Goal: Navigation & Orientation: Find specific page/section

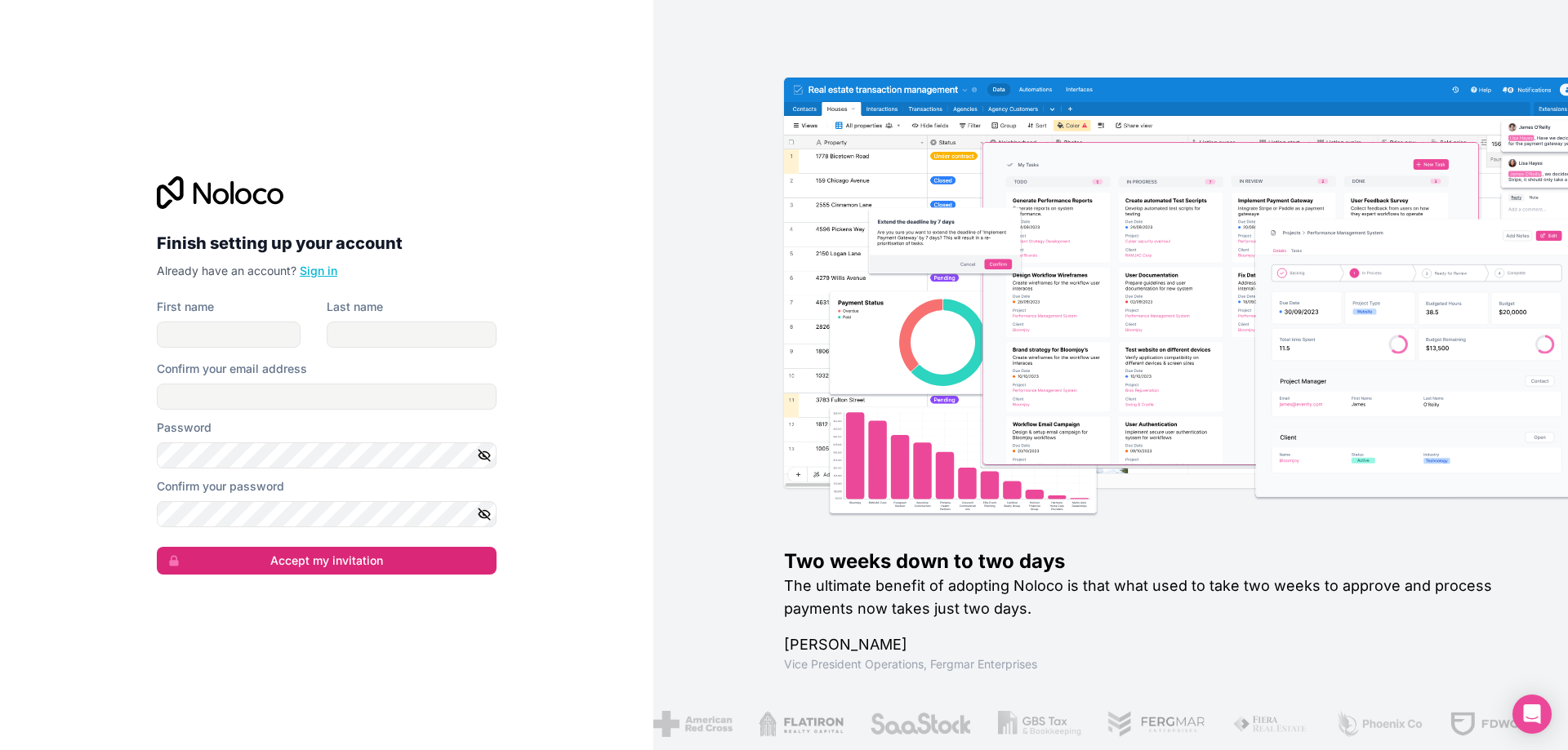
click at [322, 272] on link "Sign in" at bounding box center [318, 271] width 38 height 13
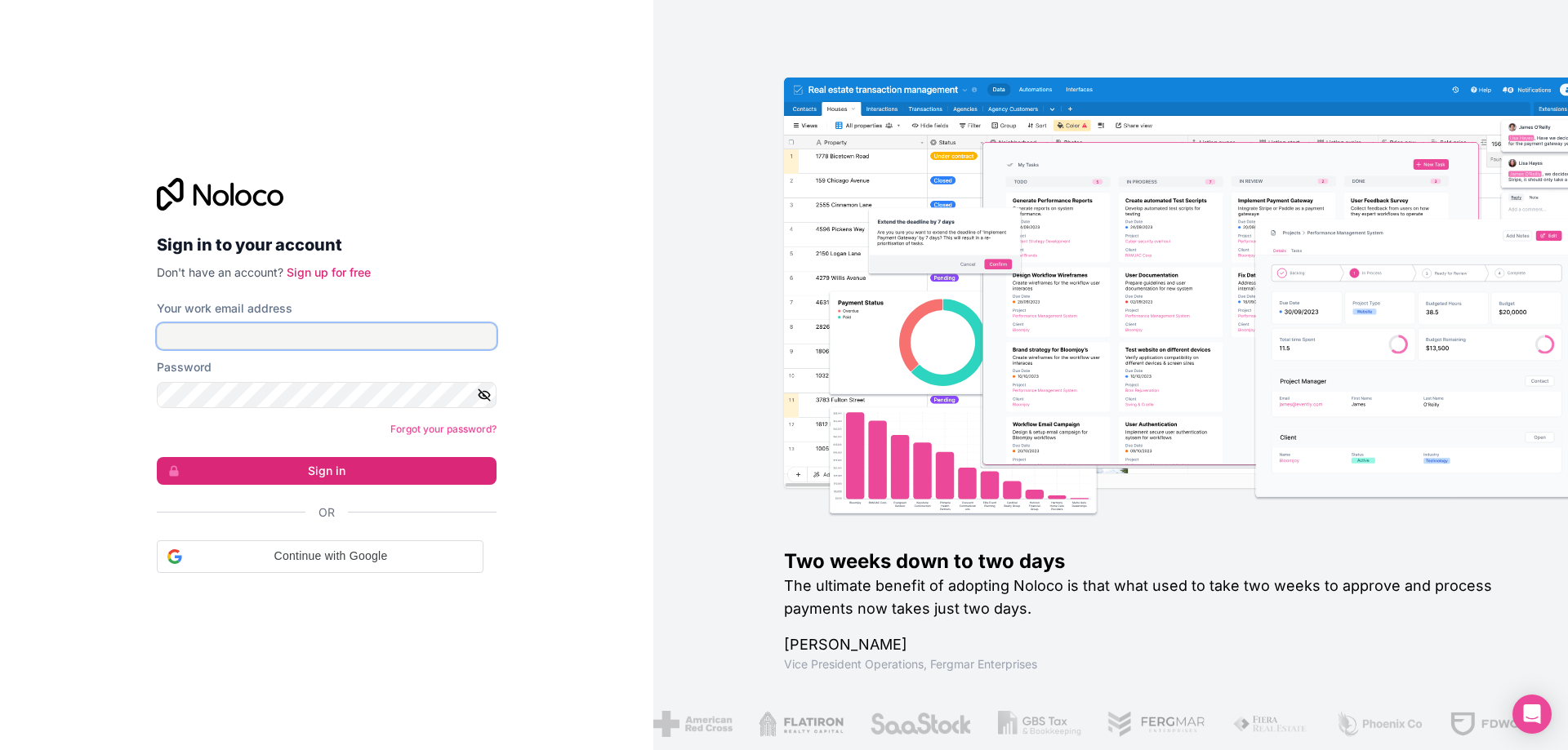
type input "**********"
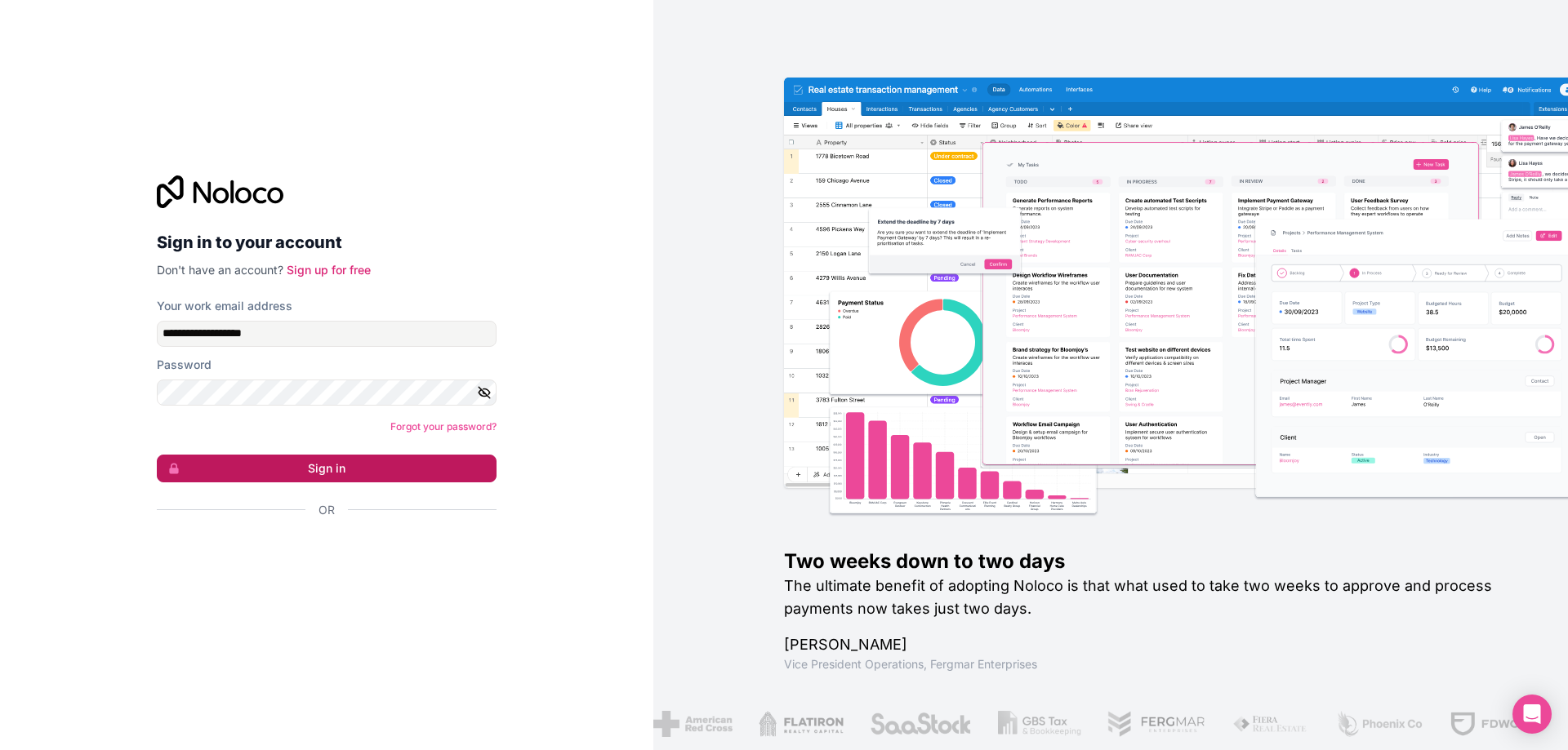
click at [325, 469] on button "Sign in" at bounding box center [326, 468] width 340 height 28
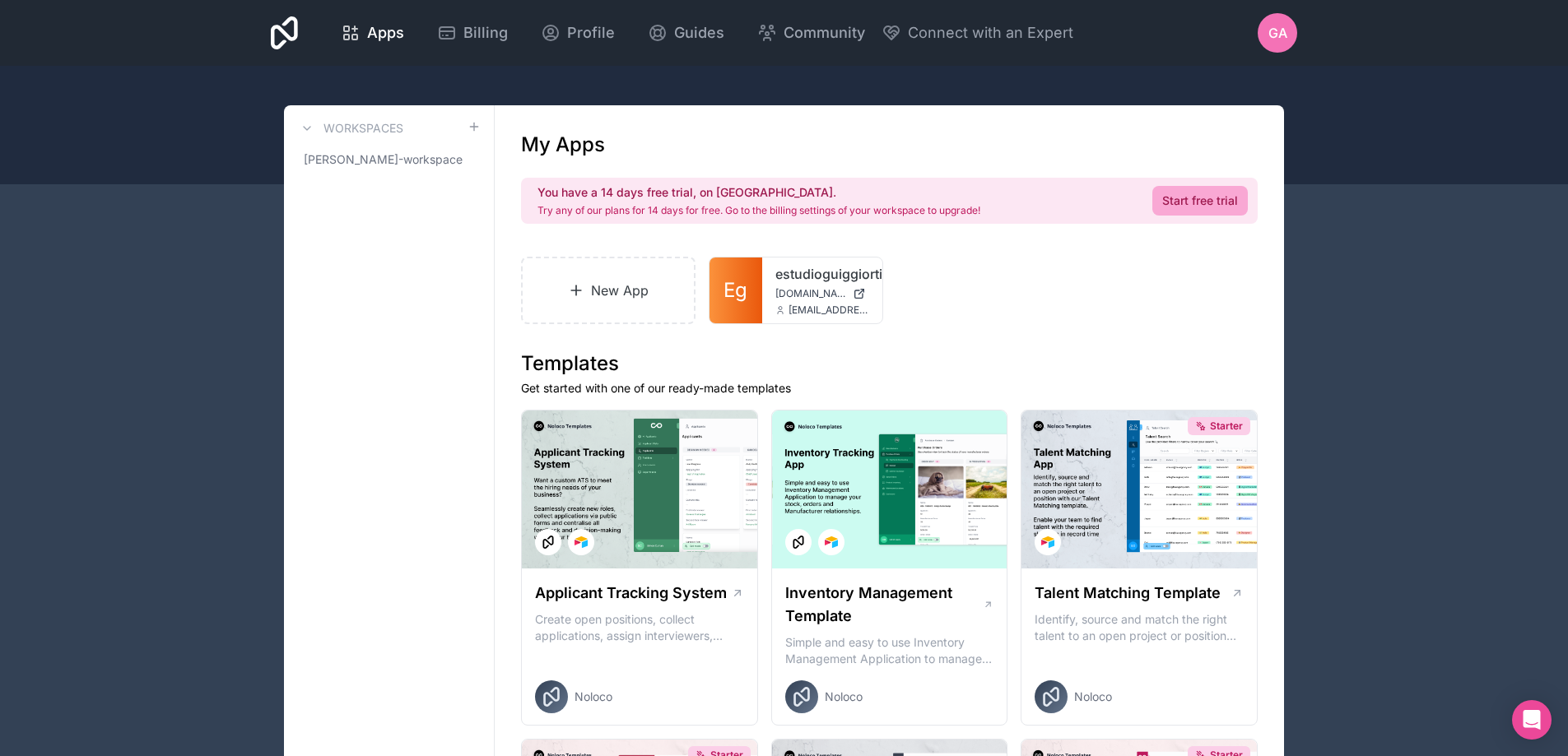
click at [308, 126] on icon at bounding box center [307, 127] width 13 height 13
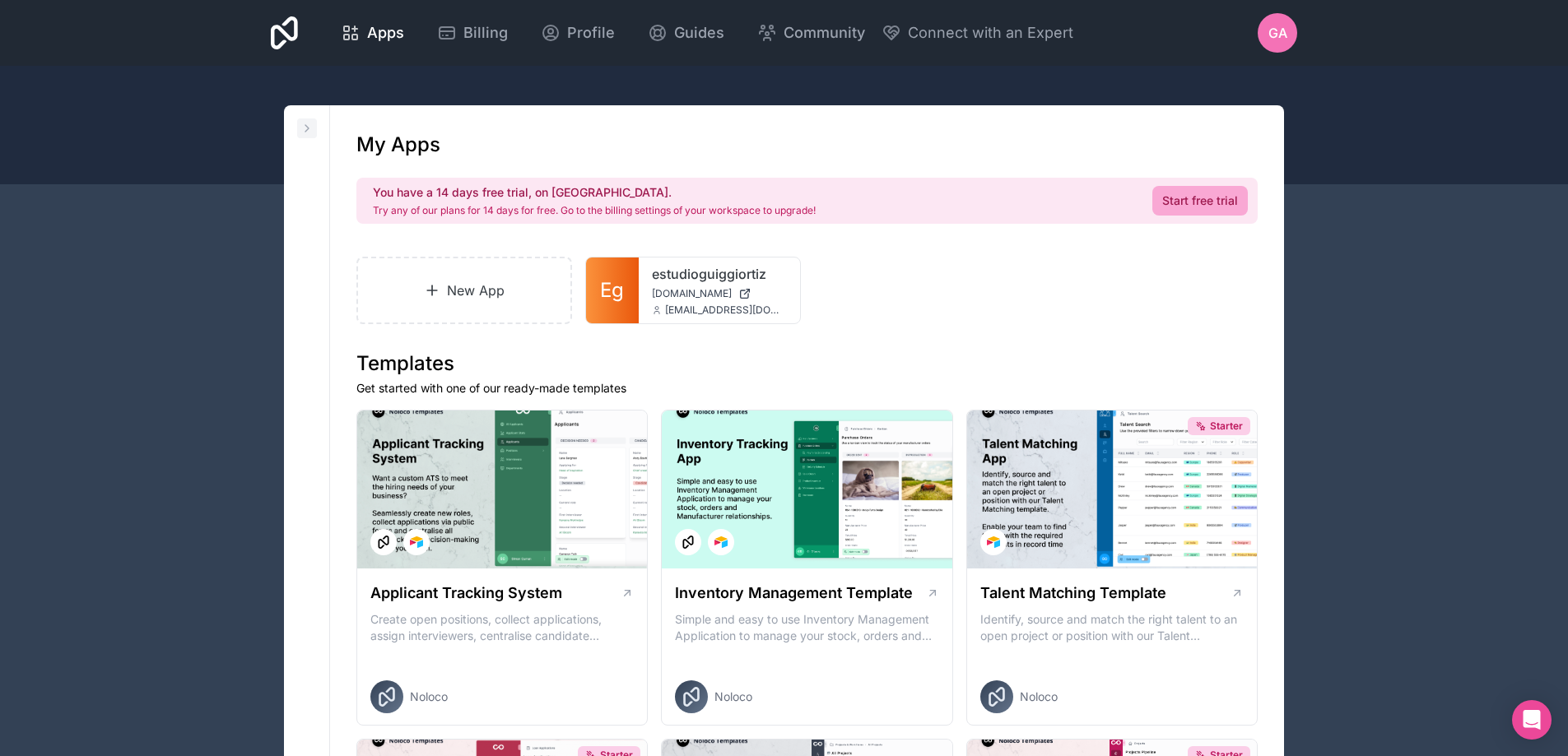
click at [305, 129] on icon at bounding box center [307, 127] width 13 height 13
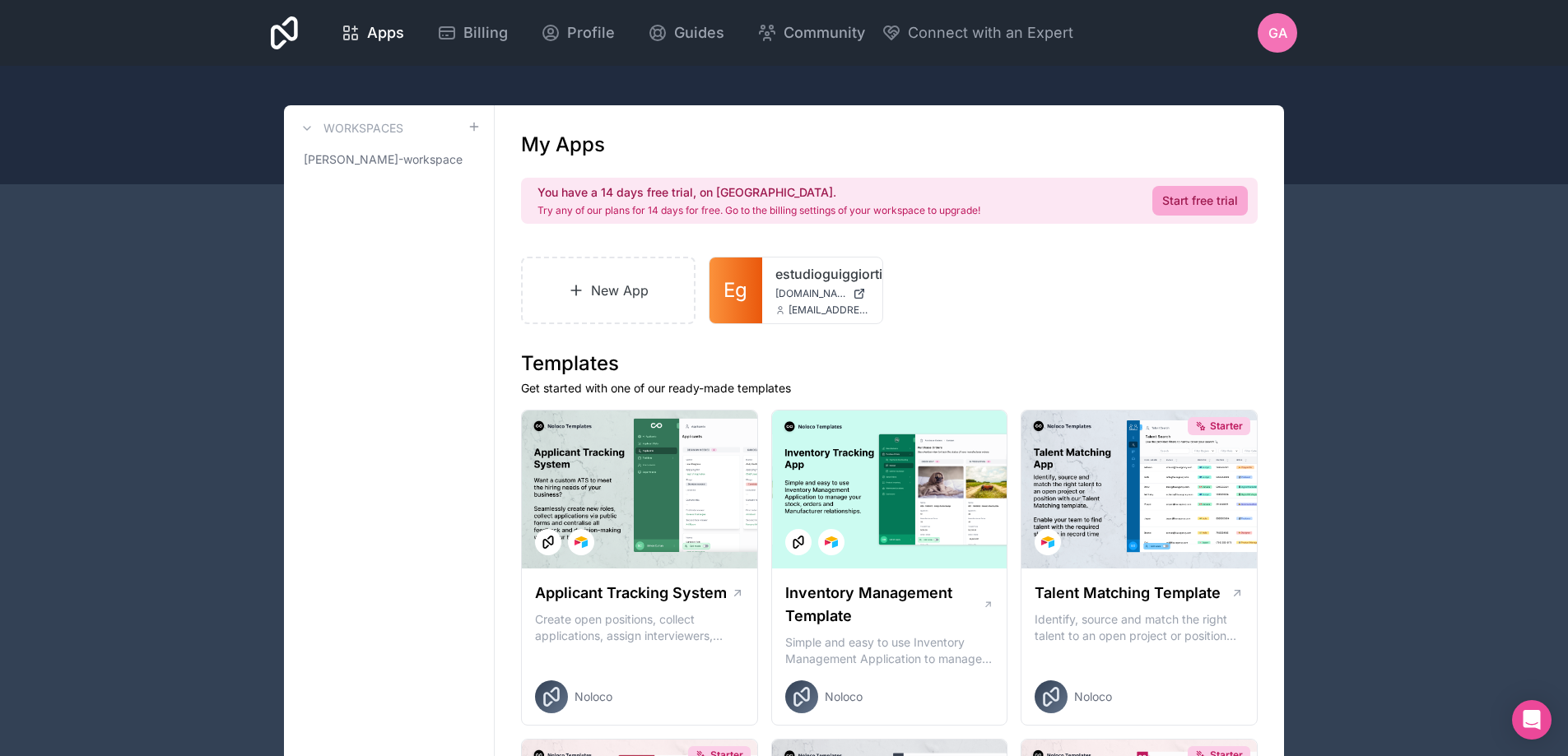
click at [1276, 31] on span "GA" at bounding box center [1277, 32] width 19 height 20
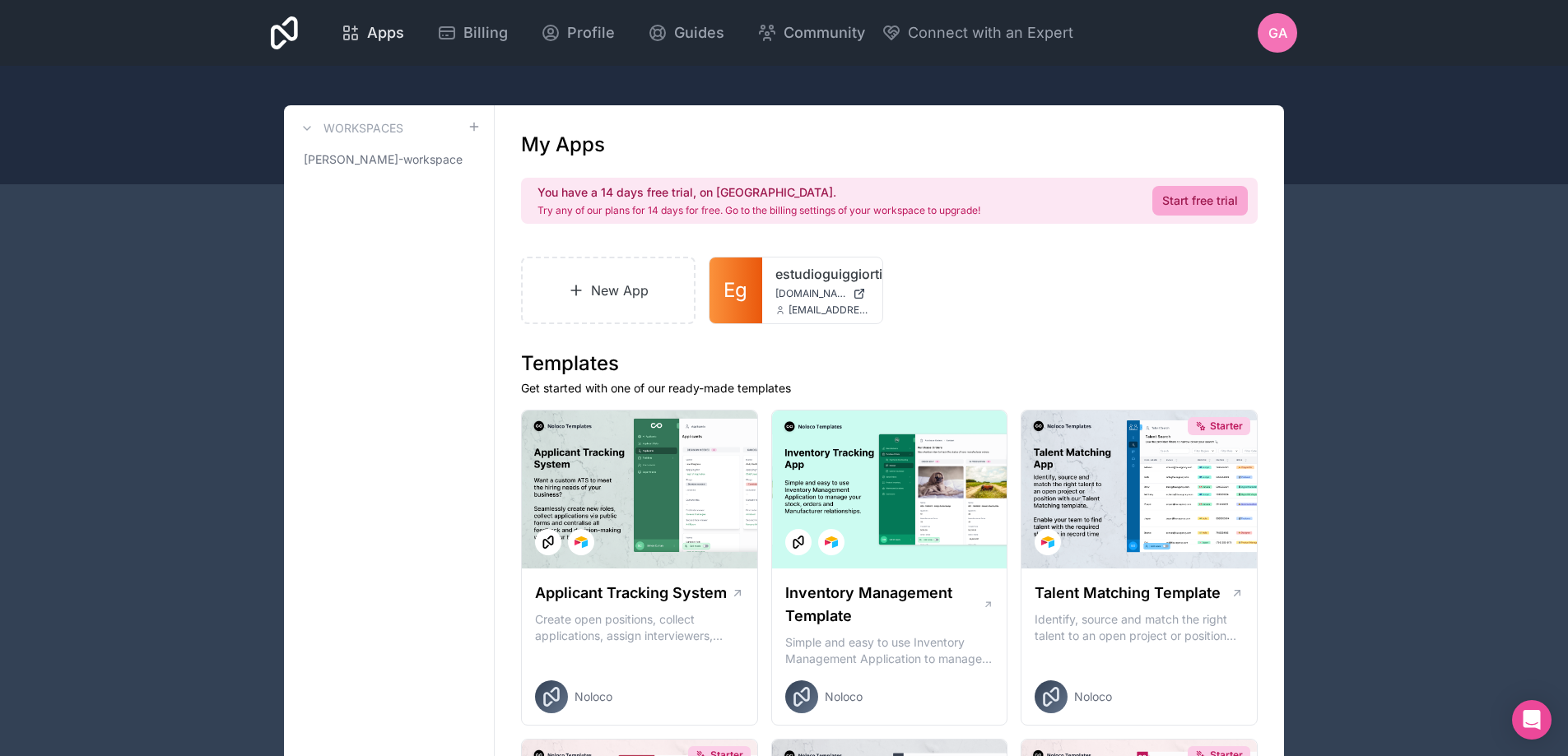
click at [372, 29] on span "Apps" at bounding box center [386, 32] width 37 height 23
click at [272, 28] on icon at bounding box center [285, 32] width 27 height 33
